Goal: Task Accomplishment & Management: Complete application form

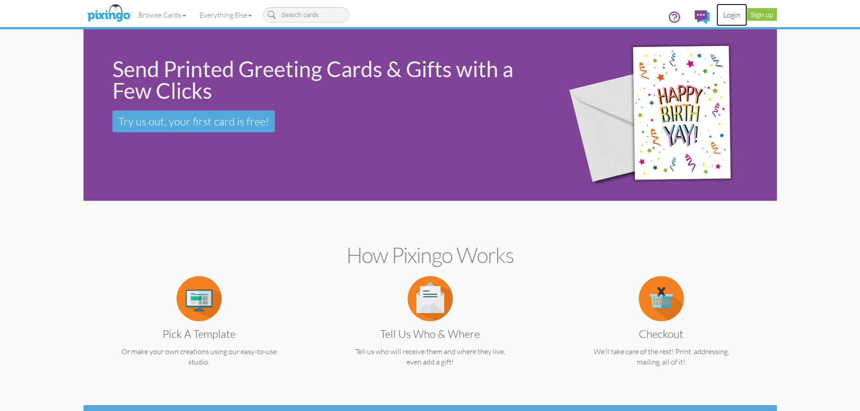
click at [735, 14] on link "Login" at bounding box center [731, 15] width 31 height 23
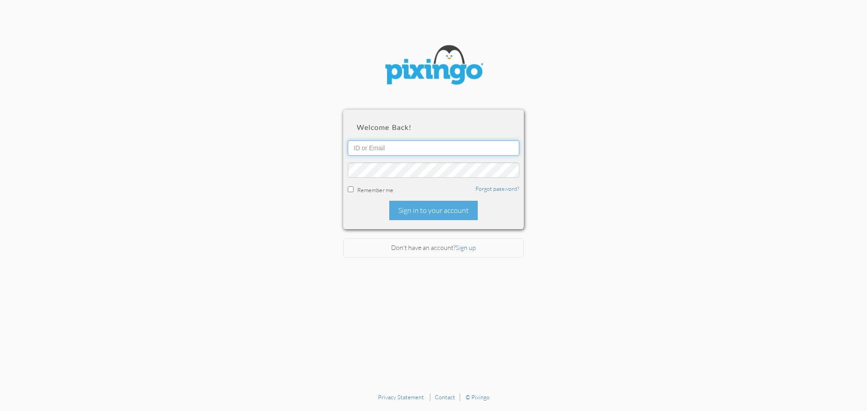
type input "todd@superiorseniormarkets.com"
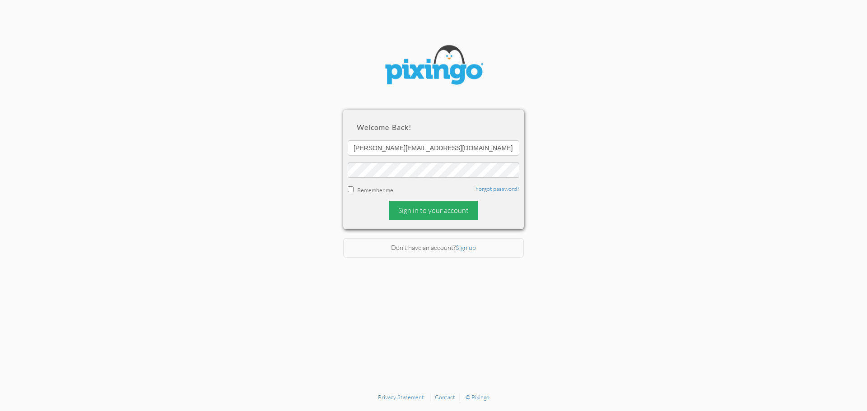
click at [418, 206] on div "Sign in to your account" at bounding box center [433, 210] width 88 height 19
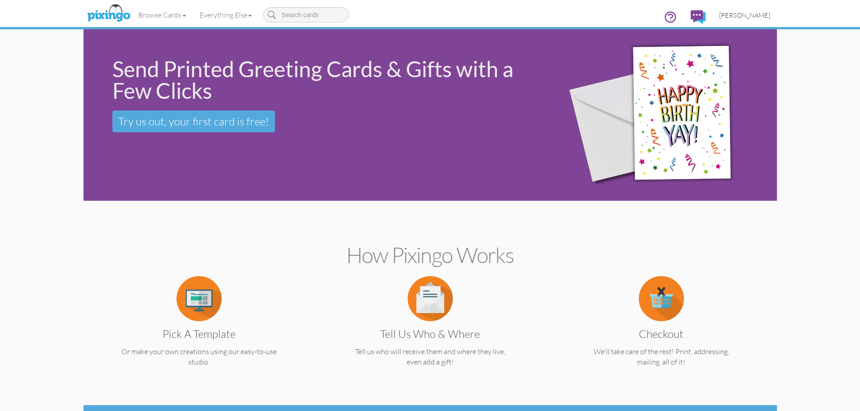
click at [738, 16] on span "[PERSON_NAME]" at bounding box center [744, 15] width 51 height 8
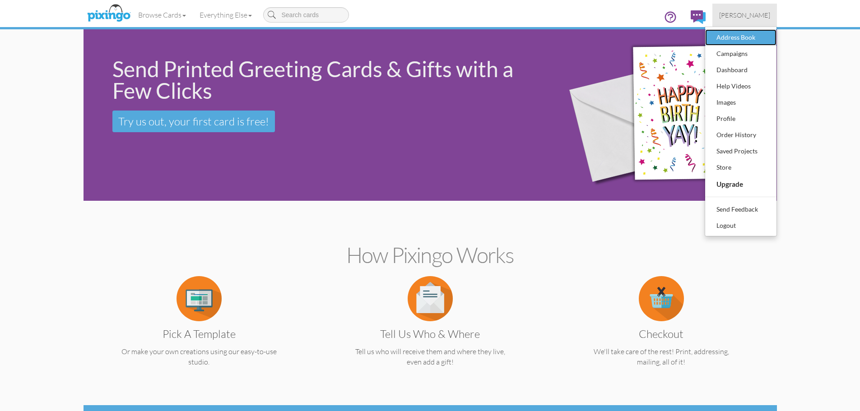
click at [743, 35] on div "Address Book" at bounding box center [740, 38] width 53 height 14
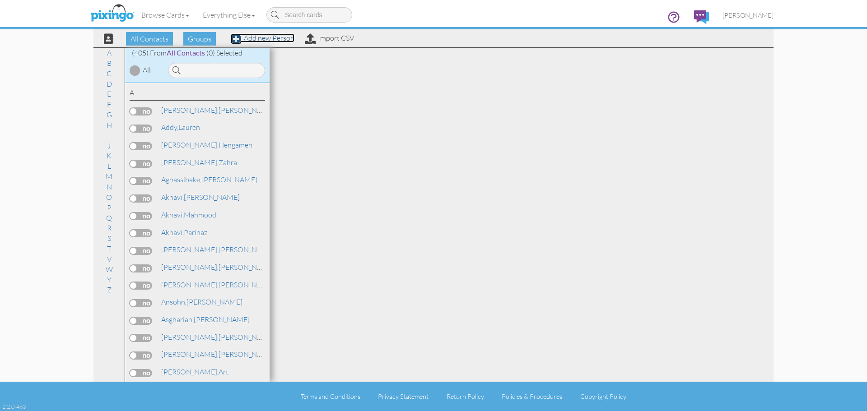
click at [253, 39] on link "Add new Person" at bounding box center [263, 37] width 64 height 9
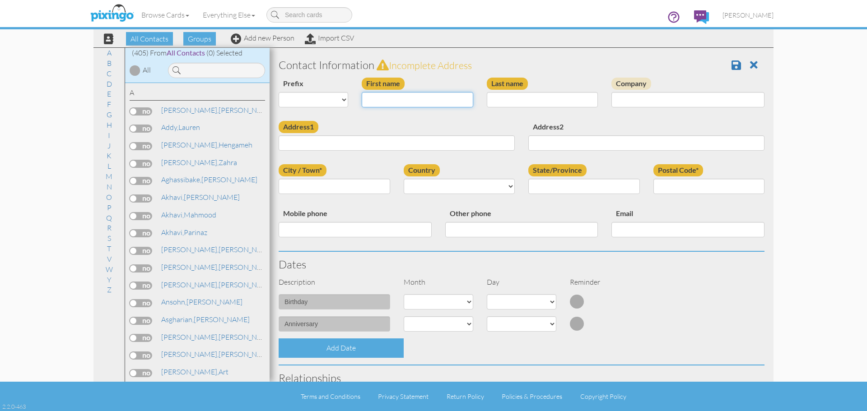
click at [405, 105] on input "First name" at bounding box center [417, 99] width 111 height 15
type input "[PERSON_NAME]"
type input "2123 Waterrock Dr"
type input "[PERSON_NAME]"
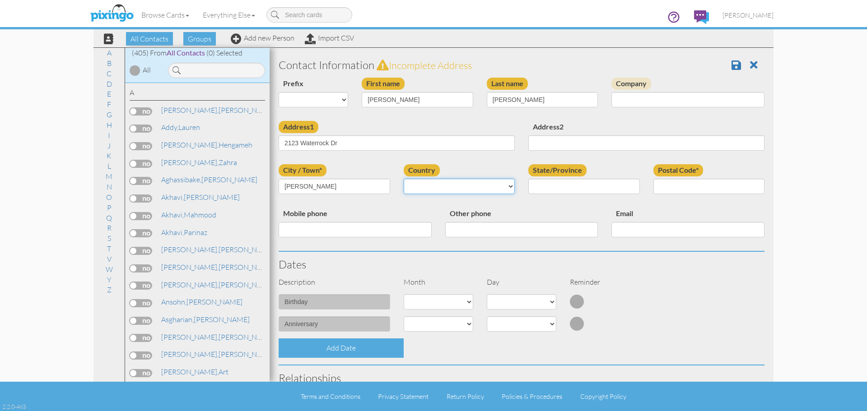
select select "object:1995"
select select "object:2293"
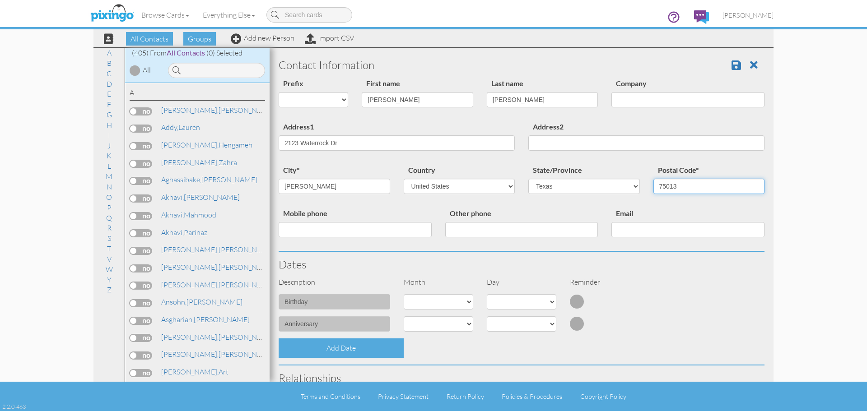
type input "75013"
click at [448, 306] on select "1 - [DATE] - [DATE] - [DATE] - [DATE] - [DATE] - [DATE] - [DATE] - [DATE] - [DA…" at bounding box center [438, 301] width 70 height 15
select select "object:1990"
click at [403, 294] on select "1 - [DATE] - [DATE] - [DATE] - [DATE] - [DATE] - [DATE] - [DATE] - [DATE] - [DA…" at bounding box center [438, 301] width 70 height 15
click at [503, 301] on select "1 2 3 4 5 6 7 8 9 10 11 12 13 14 15 16 17 18 19 20 21 22 23 24 25 26 27 28 29 3…" at bounding box center [522, 301] width 70 height 15
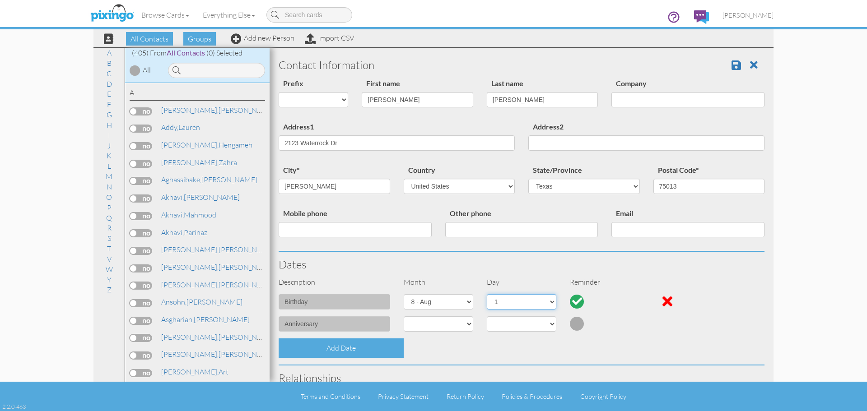
select select "number:8"
click at [487, 294] on select "1 2 3 4 5 6 7 8 9 10 11 12 13 14 15 16 17 18 19 20 21 22 23 24 25 26 27 28 29 3…" at bounding box center [522, 301] width 70 height 15
click at [731, 66] on span at bounding box center [735, 65] width 9 height 11
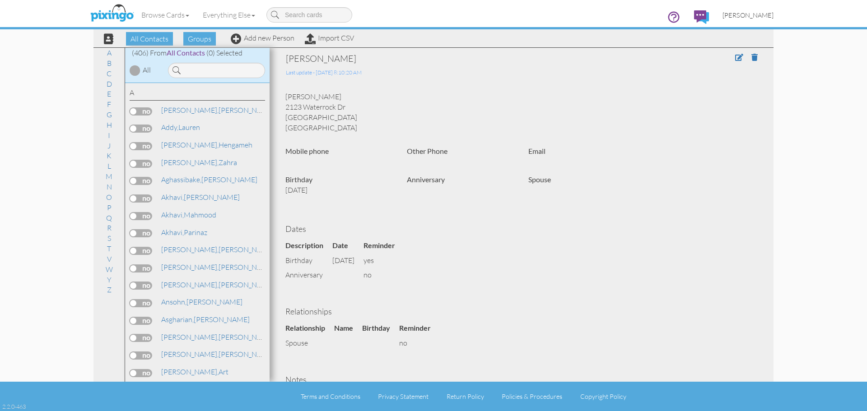
click at [747, 15] on span "[PERSON_NAME]" at bounding box center [747, 15] width 51 height 8
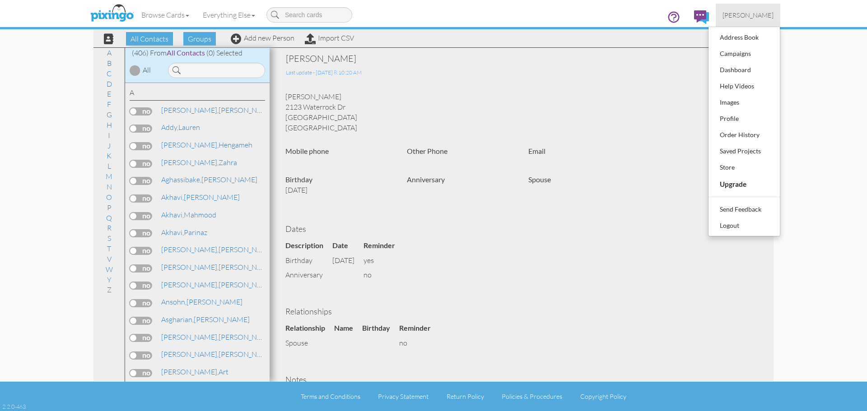
click at [513, 56] on div "[PERSON_NAME]" at bounding box center [473, 58] width 374 height 13
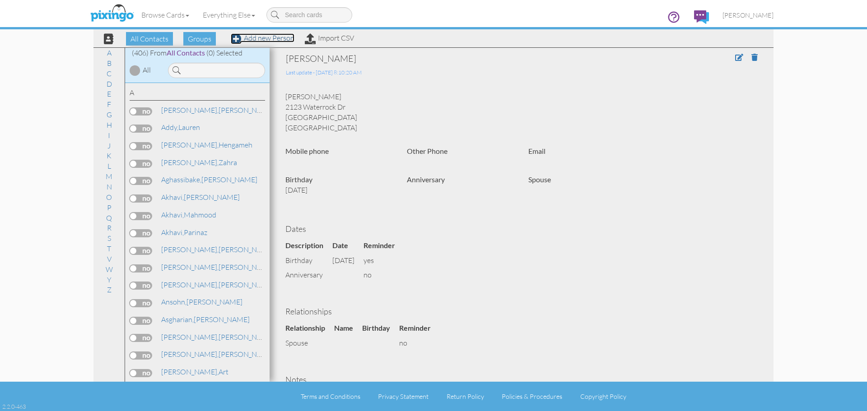
click at [268, 41] on link "Add new Person" at bounding box center [263, 37] width 64 height 9
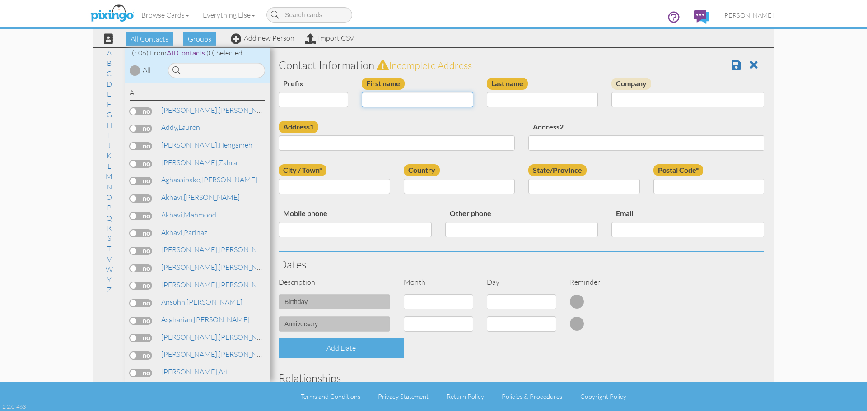
click at [419, 101] on input "First name" at bounding box center [417, 99] width 111 height 15
type input "[PERSON_NAME]"
type input "Mitchael"
type input "2123 Waterrock Dr."
type input "Allen"
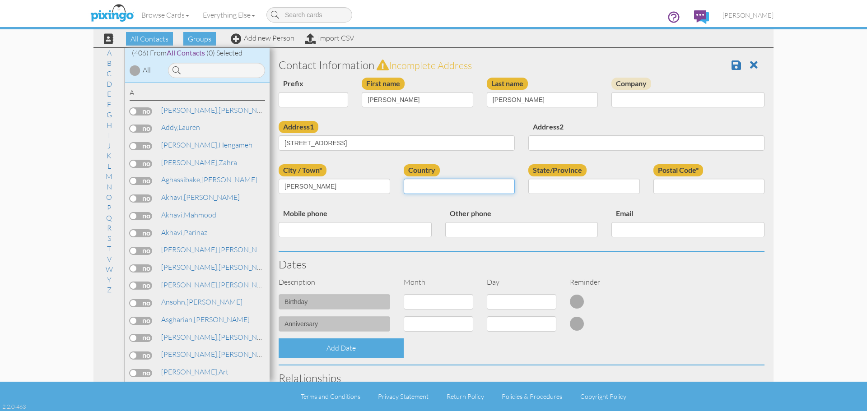
select select "object:1459"
select select "object:1757"
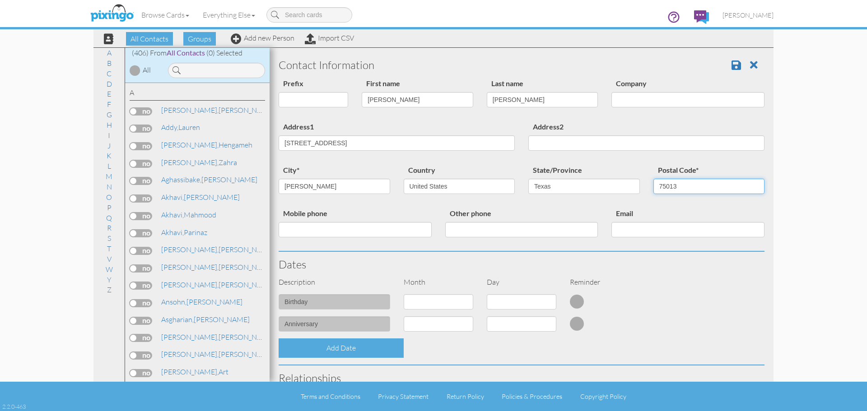
type input "75013"
click at [454, 304] on select "1 - Jan 2 - Feb 3 - Mar 4 - Apr 5 - May 6 - Jun 7 - Jul 8 - Aug 9 - Sep 10 - Oc…" at bounding box center [438, 301] width 70 height 15
select select "object:1448"
click at [403, 294] on select "1 - Jan 2 - Feb 3 - Mar 4 - Apr 5 - May 6 - Jun 7 - Jul 8 - Aug 9 - Sep 10 - Oc…" at bounding box center [438, 301] width 70 height 15
click at [537, 300] on select "1 2 3 4 5 6 7 8 9 10 11 12 13 14 15 16 17 18 19 20 21 22 23 24 25 26 27 28 29" at bounding box center [522, 301] width 70 height 15
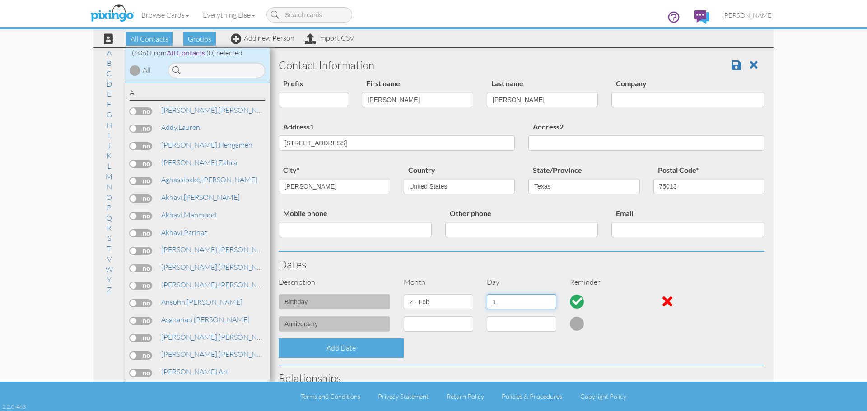
select select "number:12"
click at [487, 294] on select "1 2 3 4 5 6 7 8 9 10 11 12 13 14 15 16 17 18 19 20 21 22 23 24 25 26 27 28 29" at bounding box center [522, 301] width 70 height 15
click at [731, 65] on span at bounding box center [735, 65] width 9 height 11
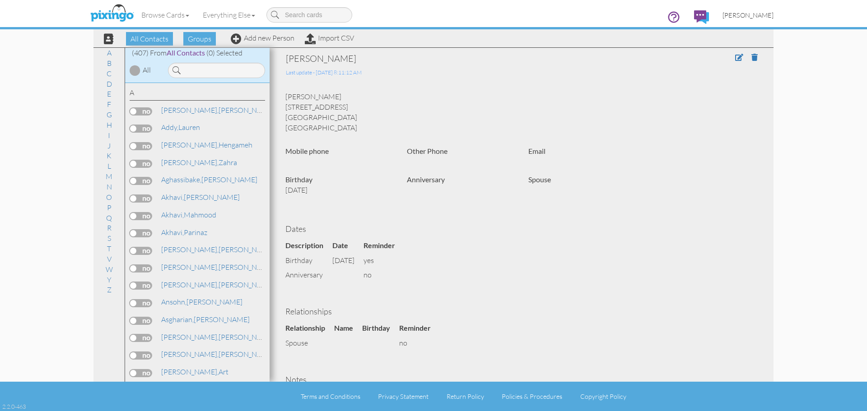
click at [762, 16] on span "[PERSON_NAME]" at bounding box center [747, 15] width 51 height 8
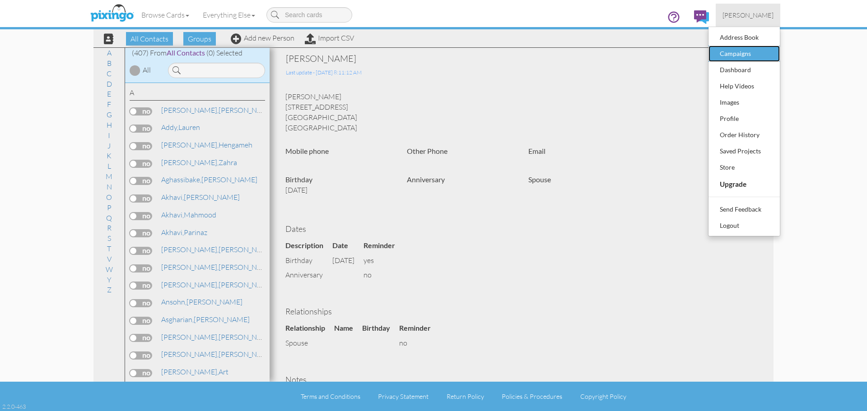
click at [739, 53] on div "Campaigns" at bounding box center [743, 54] width 53 height 14
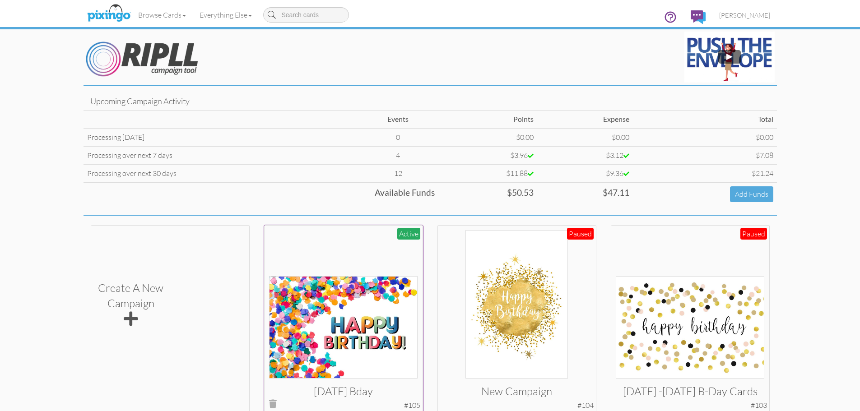
click at [325, 331] on img at bounding box center [343, 327] width 148 height 102
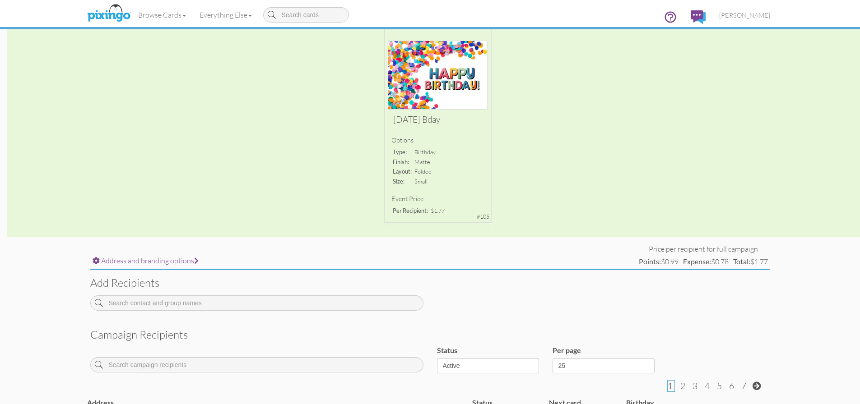
scroll to position [135, 0]
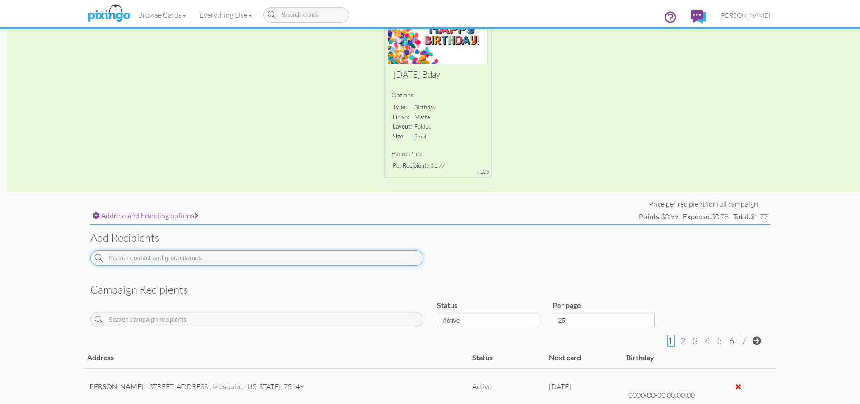
click at [187, 262] on input at bounding box center [256, 257] width 333 height 15
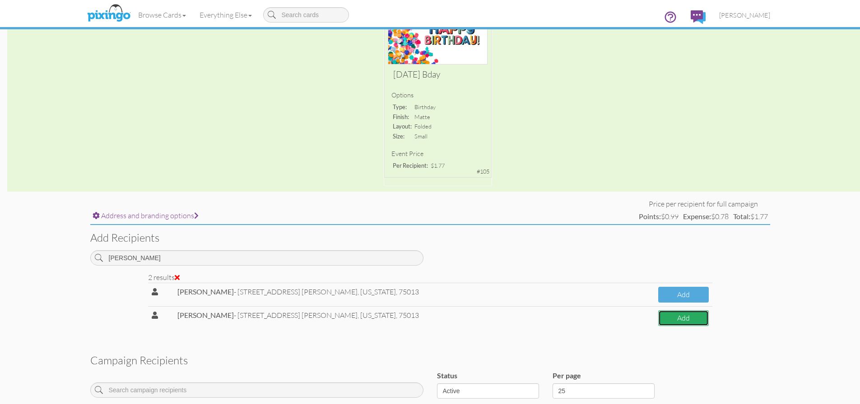
click at [671, 320] on button "Add" at bounding box center [683, 319] width 51 height 16
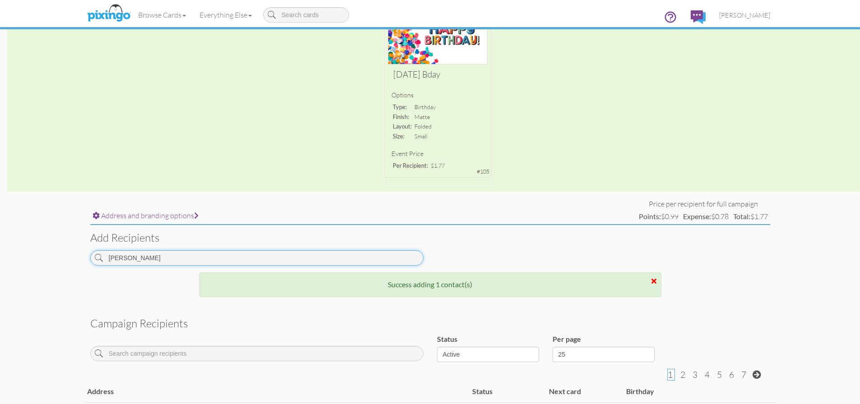
click at [148, 257] on input "mitchael" at bounding box center [256, 257] width 333 height 15
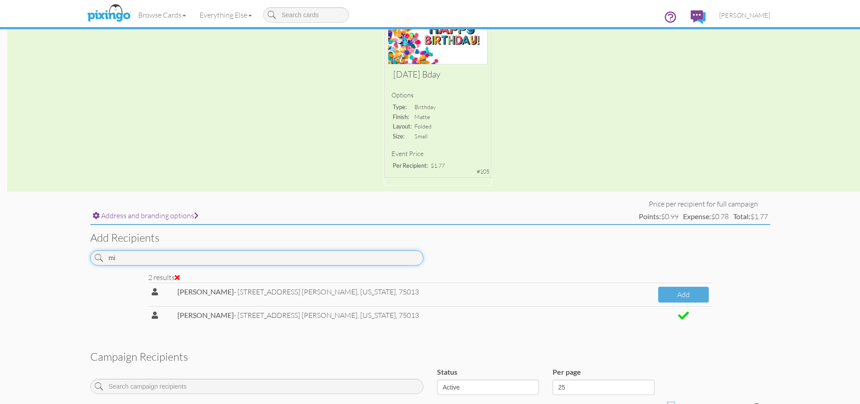
type input "m"
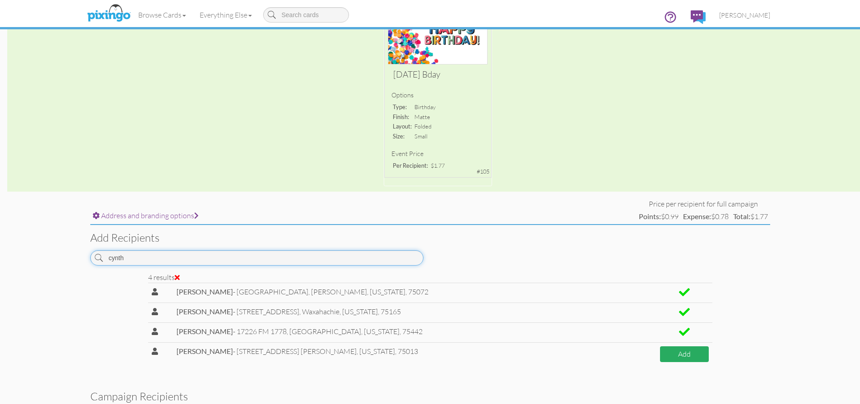
type input "cynth"
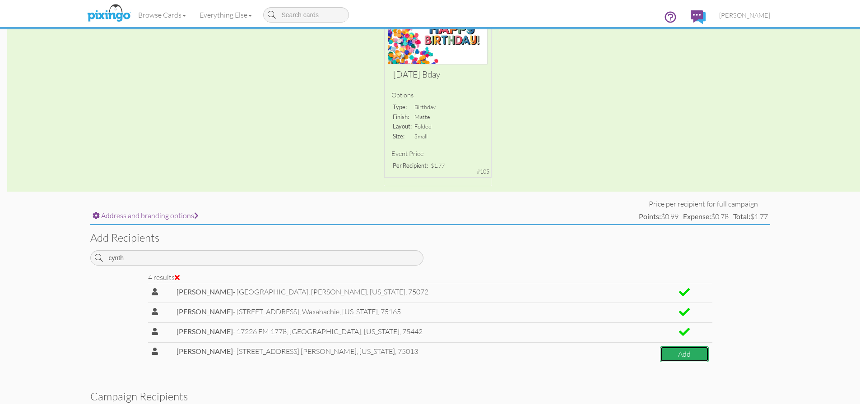
click at [675, 359] on button "Add" at bounding box center [684, 355] width 48 height 16
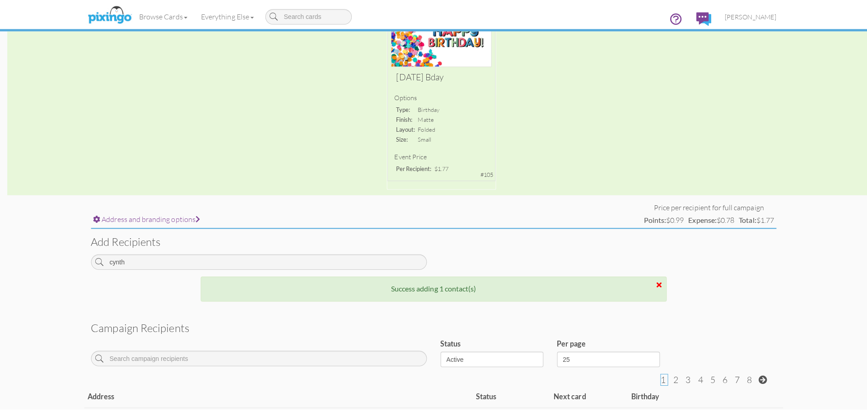
scroll to position [0, 0]
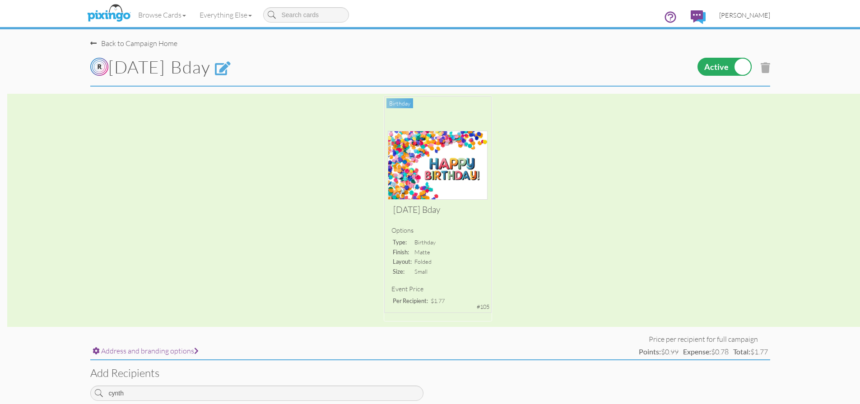
click at [751, 14] on span "[PERSON_NAME]" at bounding box center [744, 15] width 51 height 8
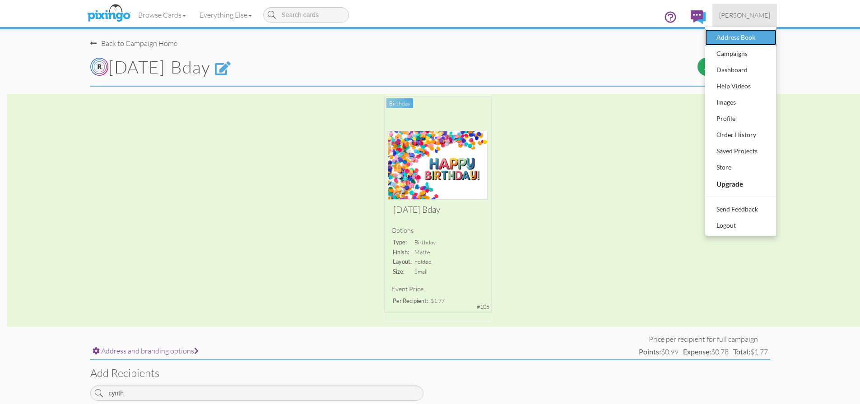
click at [741, 38] on div "Address Book" at bounding box center [740, 38] width 53 height 14
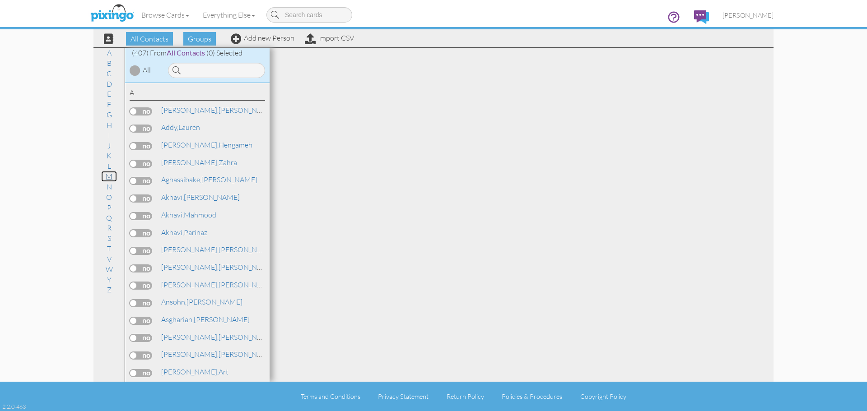
click at [110, 174] on link "M" at bounding box center [109, 176] width 16 height 11
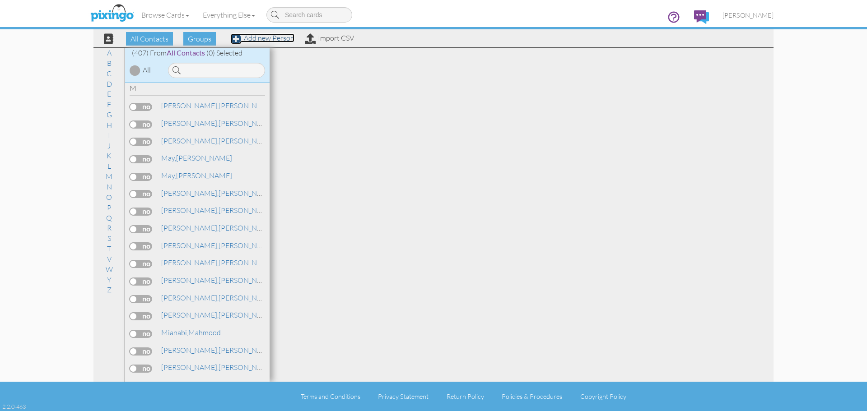
click at [267, 36] on link "Add new Person" at bounding box center [263, 37] width 64 height 9
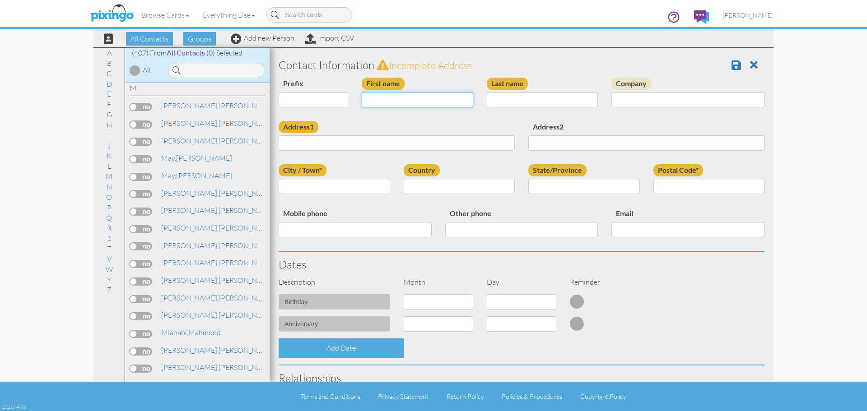
click at [396, 100] on input "First name" at bounding box center [417, 99] width 111 height 15
type input "Mark"
type input "Marriotti"
type input "[STREET_ADDRESS]"
type input "Frisco"
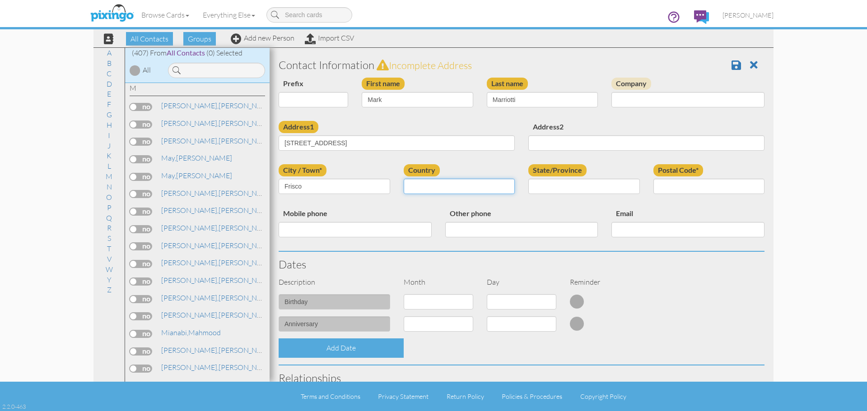
select select "object:3852"
select select "object:4150"
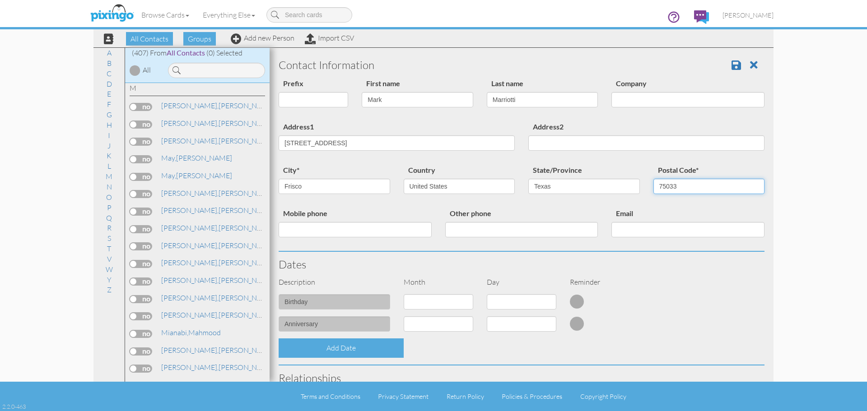
type input "75033"
click at [459, 303] on select "1 - Jan 2 - Feb 3 - Mar 4 - Apr 5 - May 6 - Jun 7 - Jul 8 - Aug 9 - Sep 10 - Oc…" at bounding box center [438, 301] width 70 height 15
select select "object:3843"
click at [403, 294] on select "1 - Jan 2 - Feb 3 - Mar 4 - Apr 5 - May 6 - Jun 7 - Jul 8 - Aug 9 - Sep 10 - Oc…" at bounding box center [438, 301] width 70 height 15
select select "number:1"
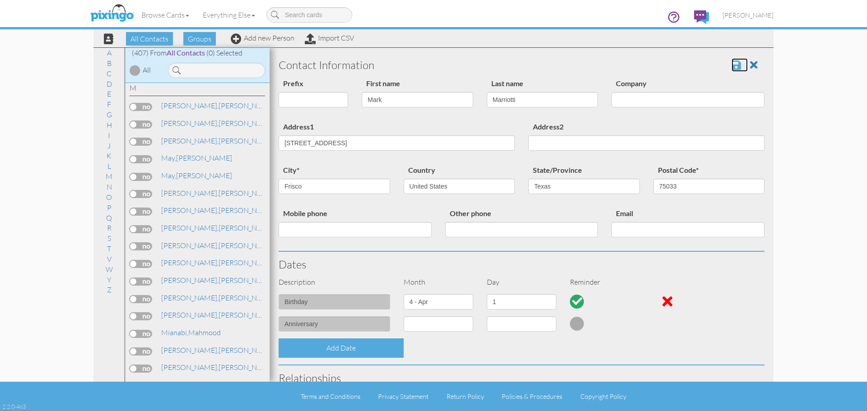
click at [731, 67] on span at bounding box center [735, 65] width 9 height 11
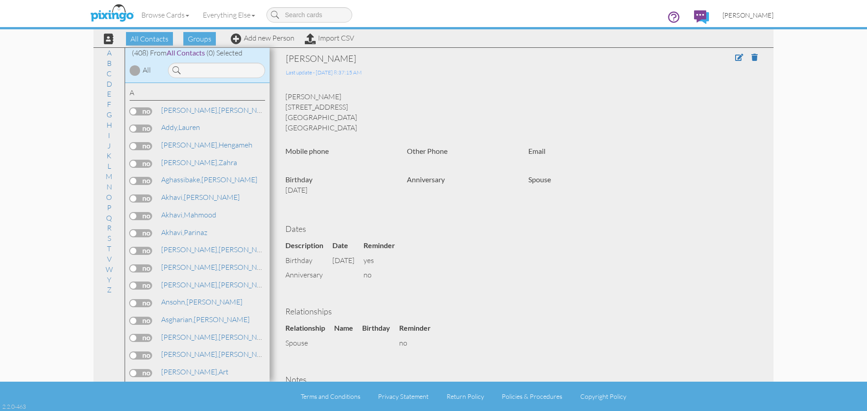
click at [758, 15] on span "[PERSON_NAME]" at bounding box center [747, 15] width 51 height 8
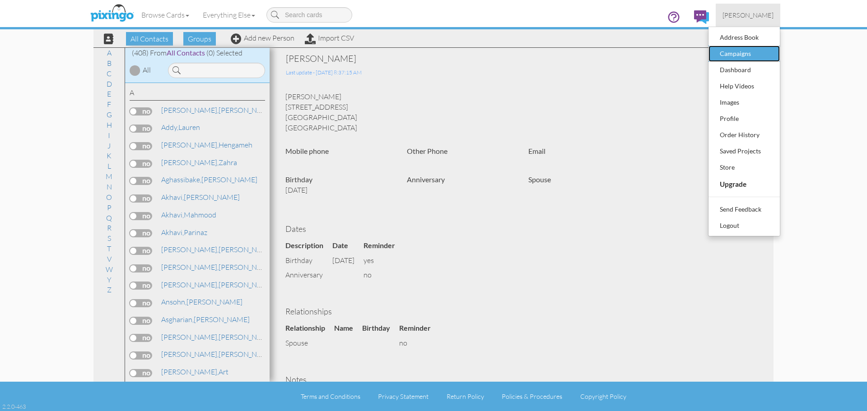
click at [742, 55] on div "Campaigns" at bounding box center [743, 54] width 53 height 14
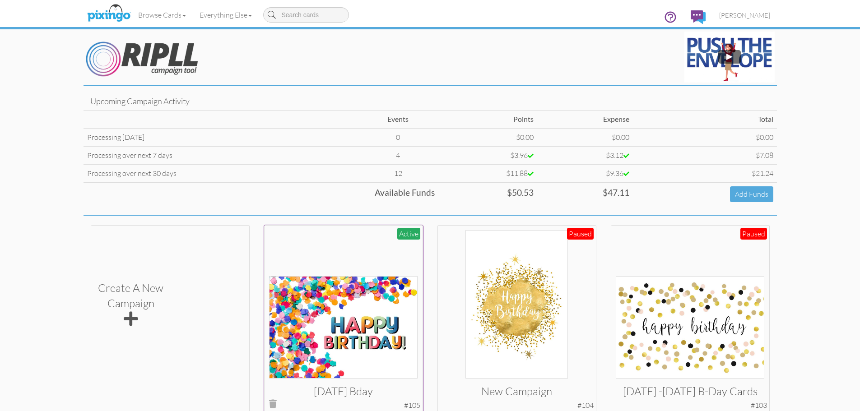
click at [381, 300] on img at bounding box center [343, 327] width 148 height 102
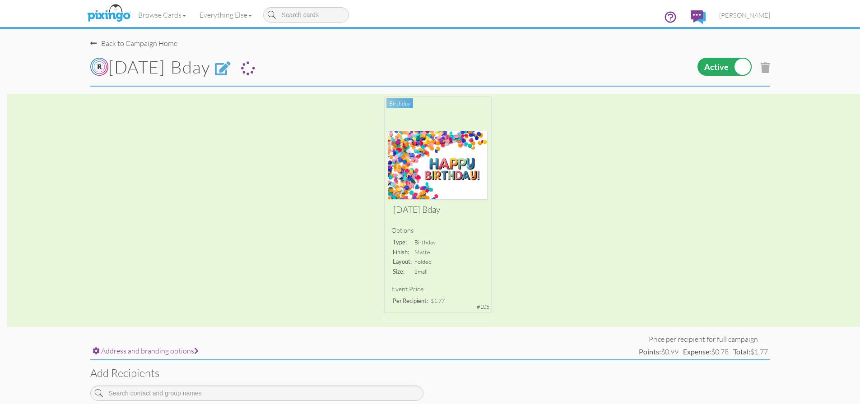
scroll to position [90, 0]
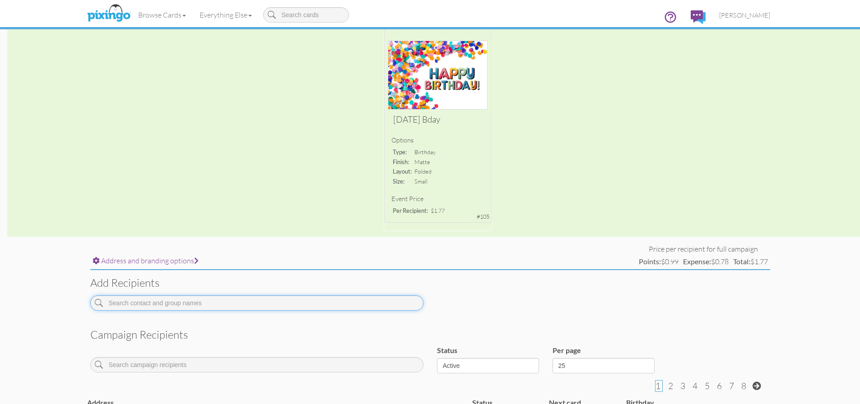
click at [232, 308] on input at bounding box center [256, 303] width 333 height 15
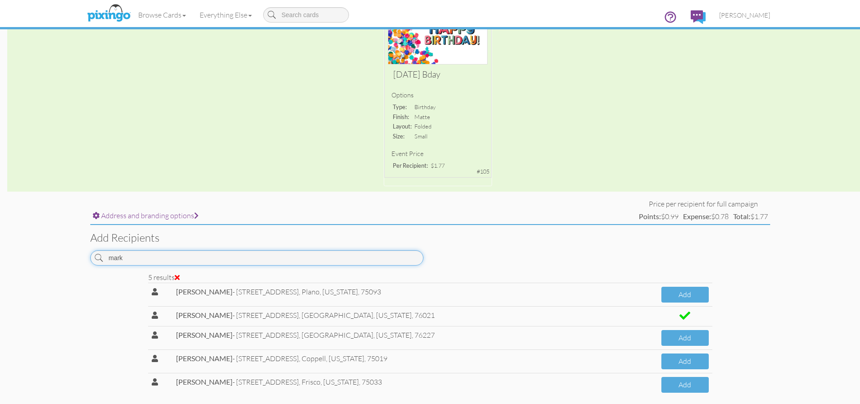
scroll to position [181, 0]
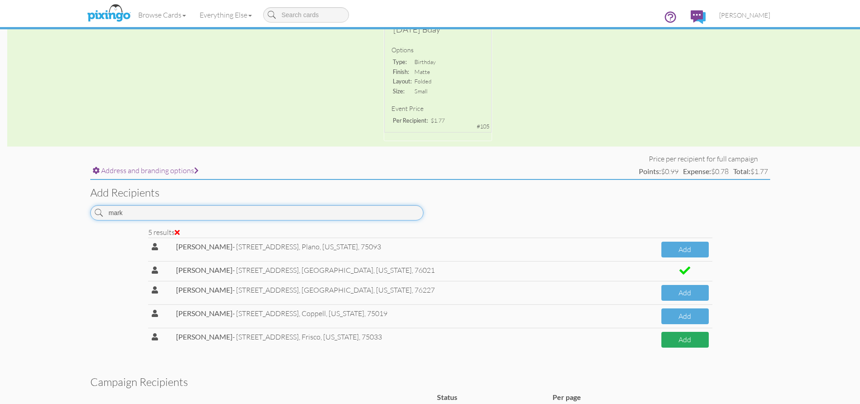
type input "mark"
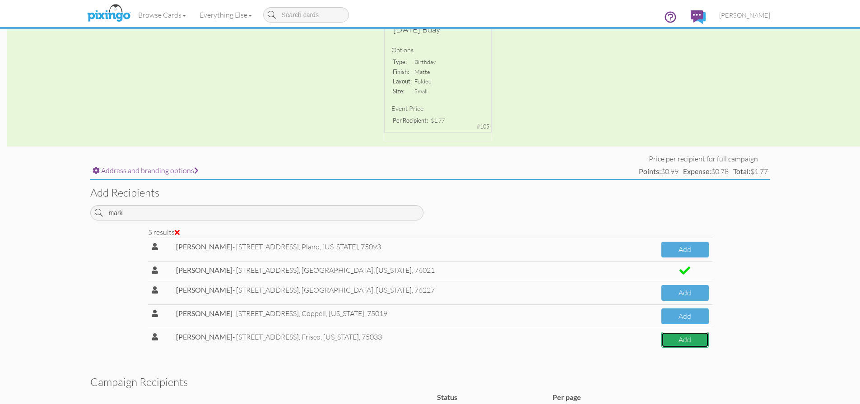
click at [684, 342] on button "Add" at bounding box center [684, 340] width 47 height 16
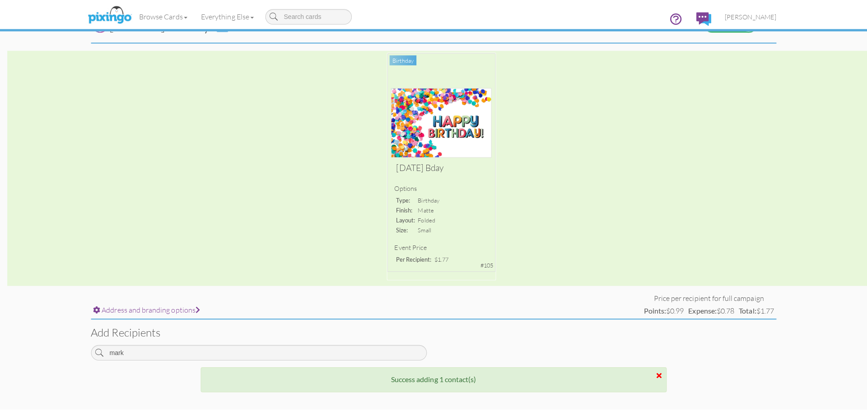
scroll to position [0, 0]
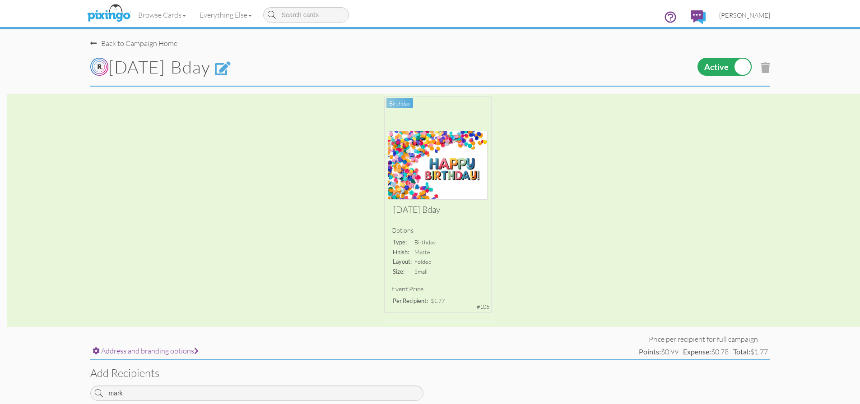
click at [757, 15] on span "[PERSON_NAME]" at bounding box center [744, 15] width 51 height 8
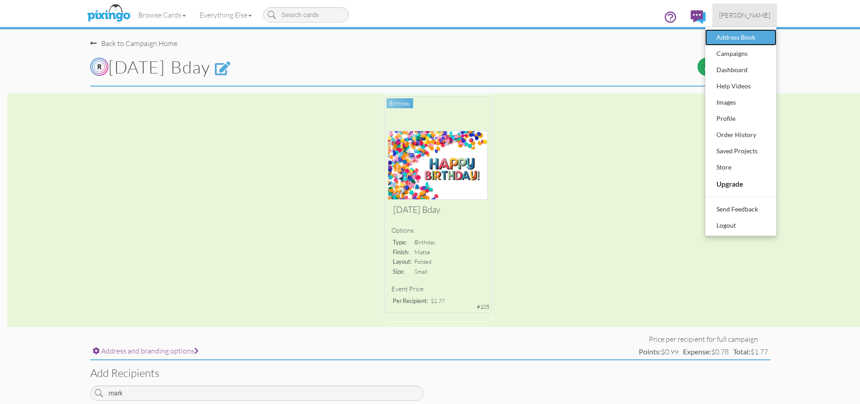
click at [740, 40] on div "Address Book" at bounding box center [740, 38] width 53 height 14
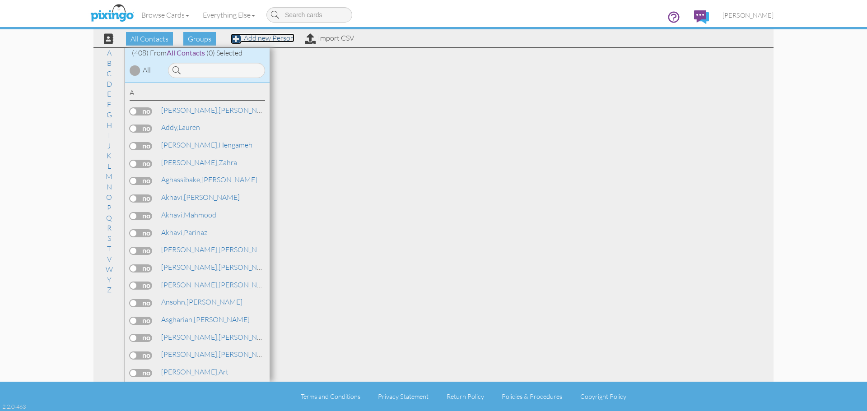
click at [280, 40] on link "Add new Person" at bounding box center [263, 37] width 64 height 9
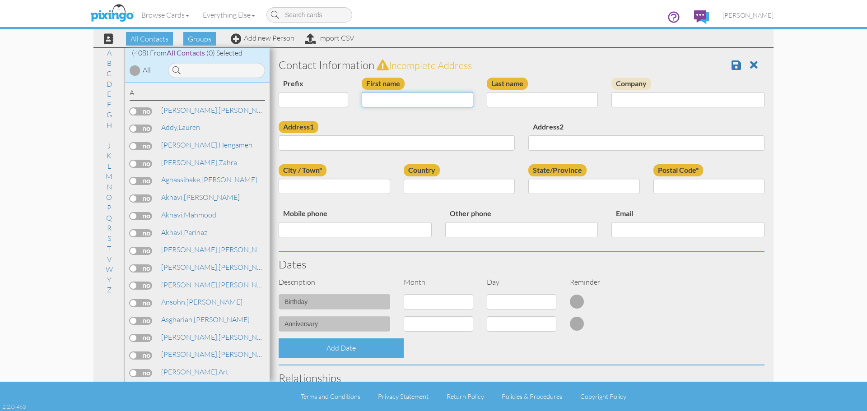
click at [389, 104] on input "First name" at bounding box center [417, 99] width 111 height 15
type input "[PERSON_NAME]"
type input "Brown"
type input "4420 Seedling Ln"
type input "Mesquite"
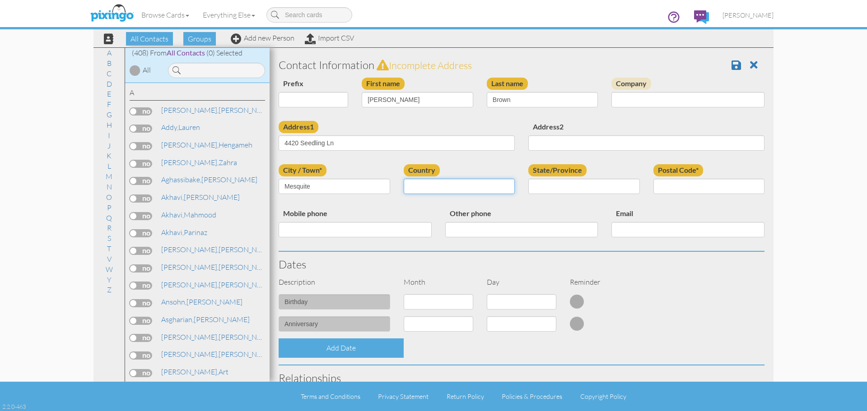
select select "object:3787"
select select "object:4085"
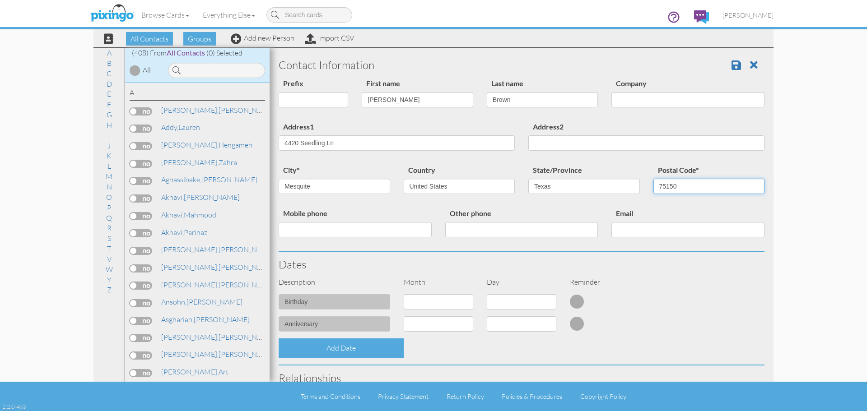
type input "75150"
click at [466, 302] on select "1 - Jan 2 - Feb 3 - Mar 4 - Apr 5 - May 6 - Jun 7 - Jul 8 - Aug 9 - Sep 10 - Oc…" at bounding box center [438, 301] width 70 height 15
select select "object:3775"
click at [403, 294] on select "1 - Jan 2 - Feb 3 - Mar 4 - Apr 5 - May 6 - Jun 7 - Jul 8 - Aug 9 - Sep 10 - Oc…" at bounding box center [438, 301] width 70 height 15
drag, startPoint x: 548, startPoint y: 303, endPoint x: 552, endPoint y: 294, distance: 9.7
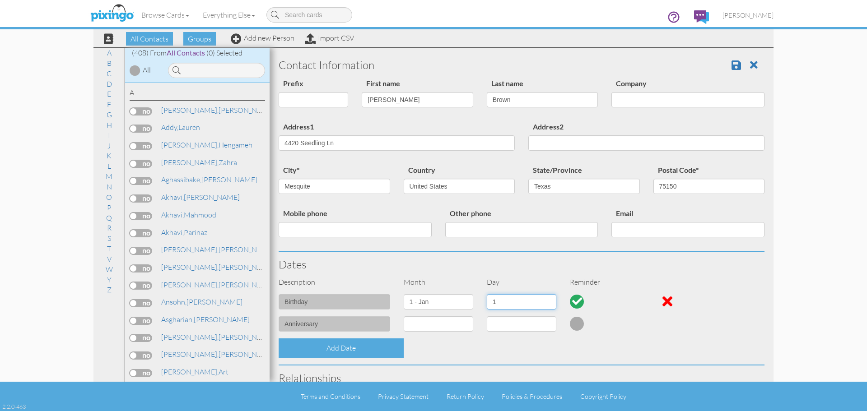
click at [548, 303] on select "1 2 3 4 5 6 7 8 9 10 11 12 13 14 15 16 17 18 19 20 21 22 23 24 25 26 27 28 29 3…" at bounding box center [522, 301] width 70 height 15
select select "number:27"
click at [487, 294] on select "1 2 3 4 5 6 7 8 9 10 11 12 13 14 15 16 17 18 19 20 21 22 23 24 25 26 27 28 29 3…" at bounding box center [522, 301] width 70 height 15
click at [731, 66] on span at bounding box center [735, 65] width 9 height 11
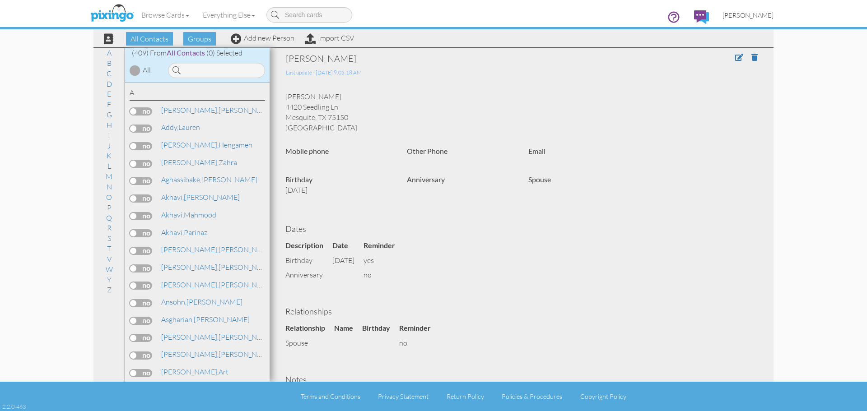
click at [754, 10] on link "[PERSON_NAME]" at bounding box center [747, 15] width 65 height 23
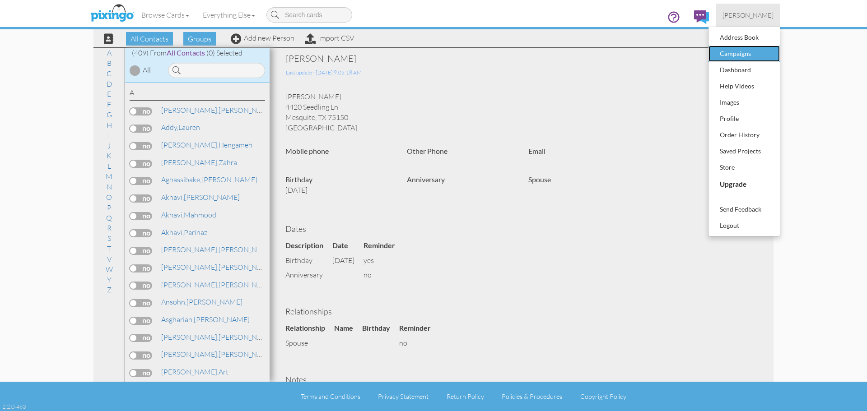
click at [740, 54] on div "Campaigns" at bounding box center [743, 54] width 53 height 14
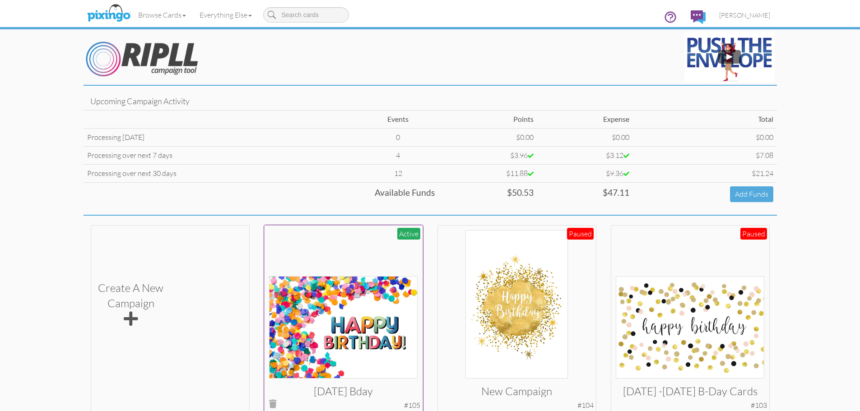
click at [380, 299] on img at bounding box center [343, 327] width 148 height 102
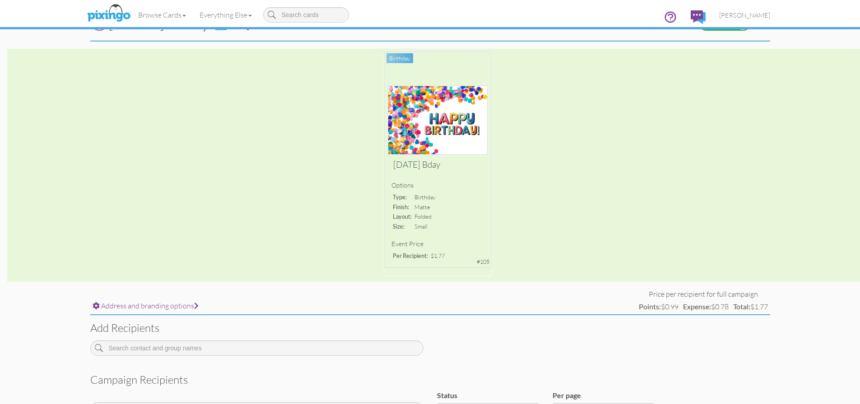
scroll to position [45, 0]
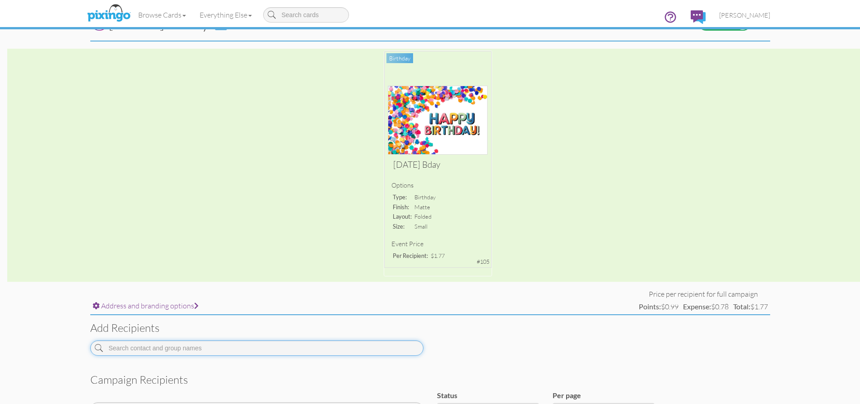
click at [210, 343] on input at bounding box center [256, 348] width 333 height 15
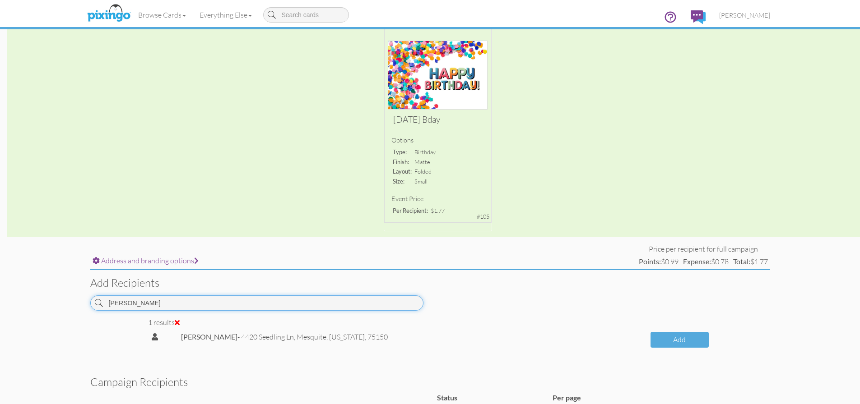
scroll to position [135, 0]
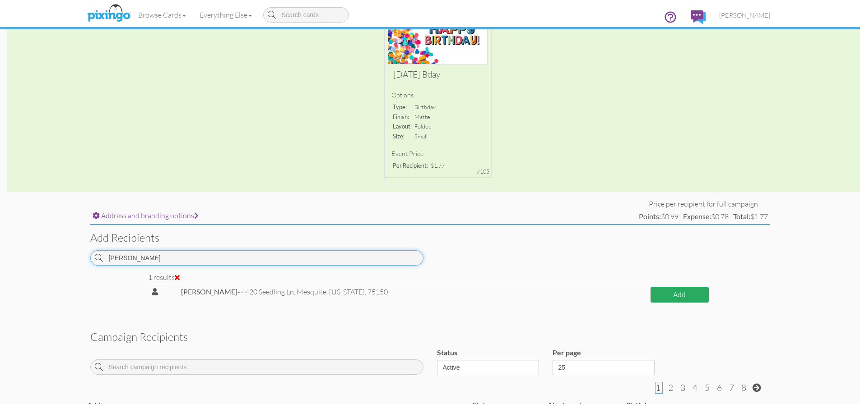
type input "[PERSON_NAME]"
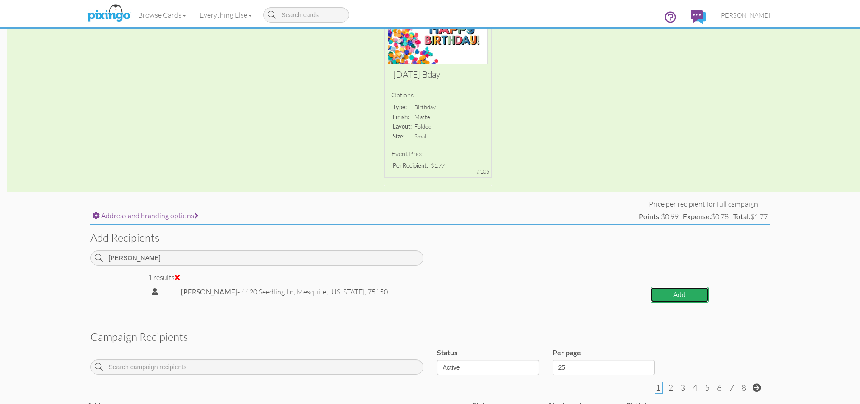
click at [688, 298] on button "Add" at bounding box center [679, 295] width 58 height 16
